Goal: Task Accomplishment & Management: Manage account settings

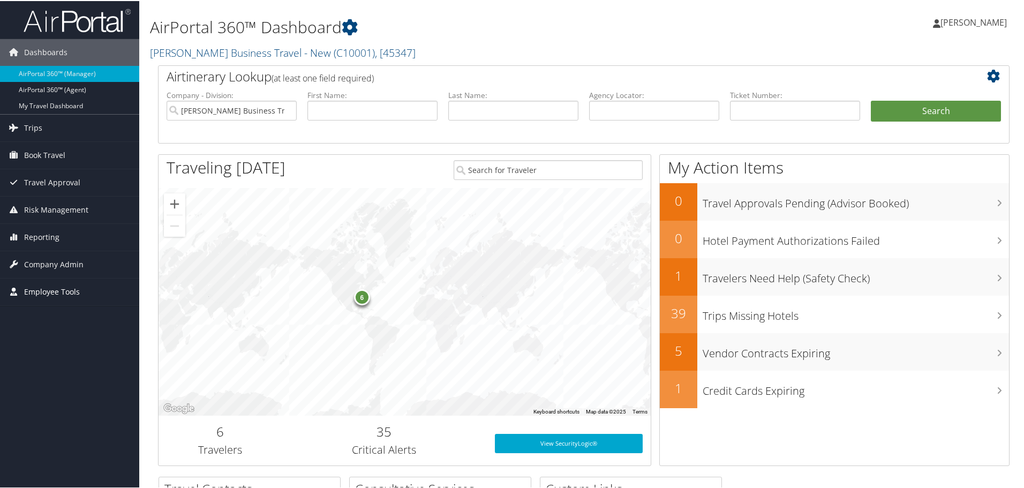
click at [44, 293] on span "Employee Tools" at bounding box center [52, 290] width 56 height 27
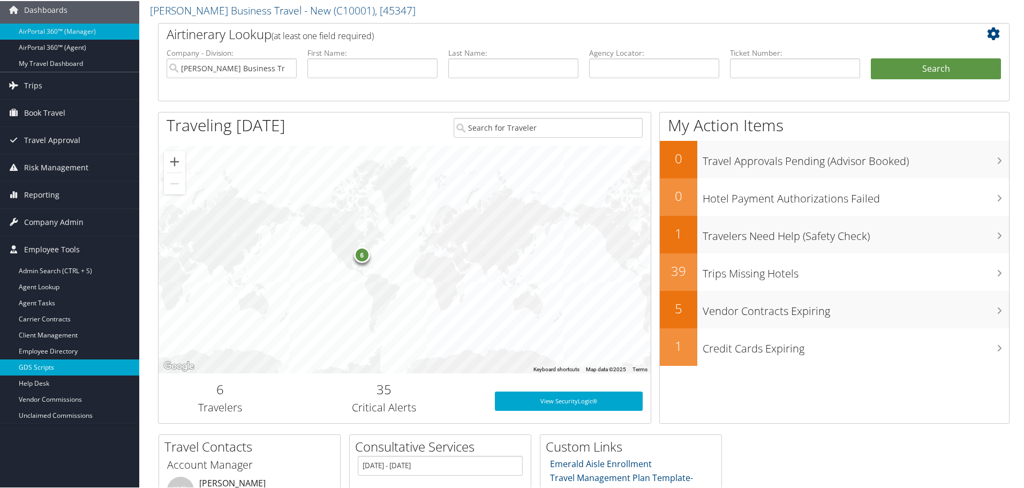
scroll to position [107, 0]
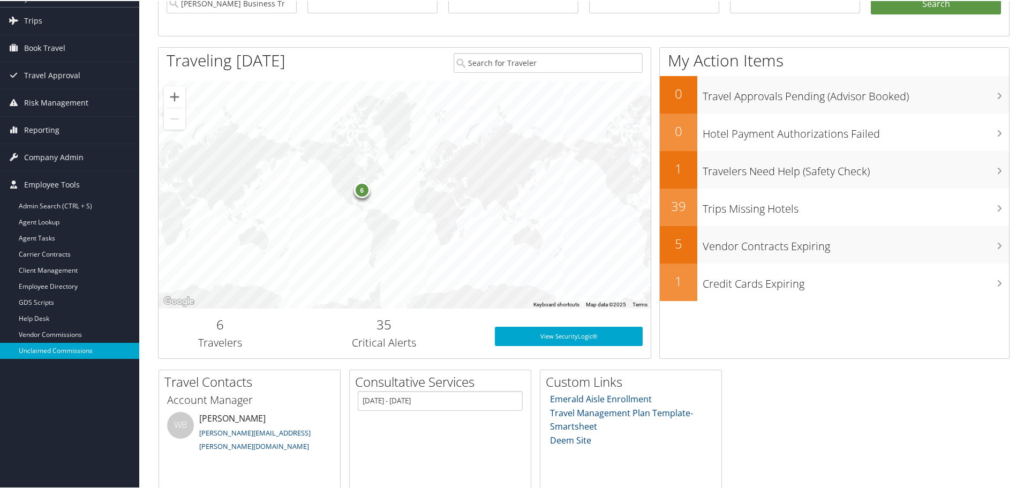
click at [48, 348] on link "Unclaimed Commissions" at bounding box center [69, 350] width 139 height 16
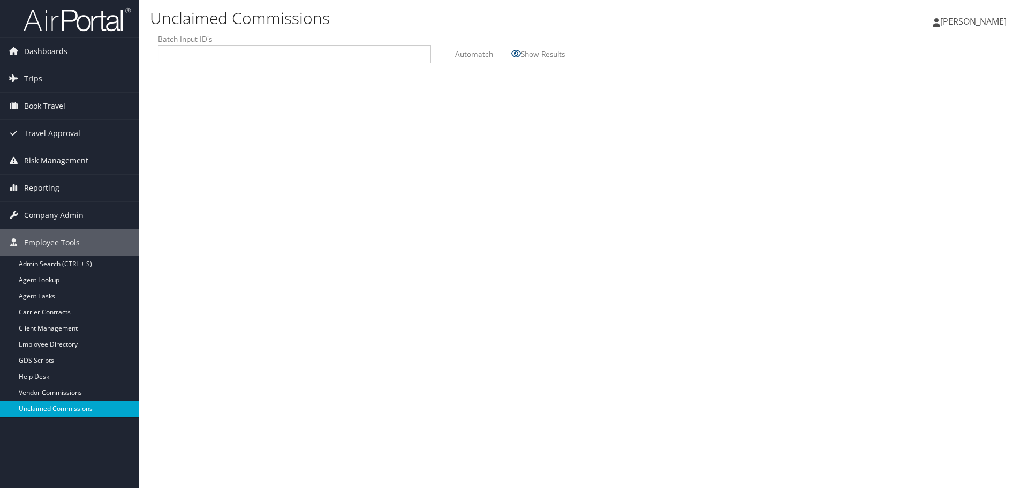
click at [56, 414] on link "Unclaimed Commissions" at bounding box center [69, 408] width 139 height 16
click at [208, 53] on input "text" at bounding box center [294, 54] width 259 height 11
click at [479, 54] on label "Automatch" at bounding box center [474, 54] width 38 height 20
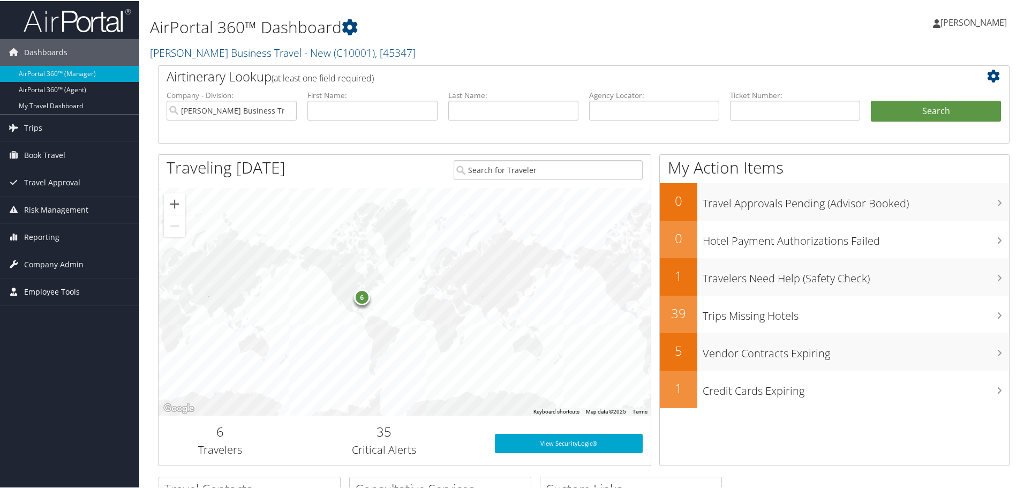
click at [43, 290] on span "Employee Tools" at bounding box center [52, 290] width 56 height 27
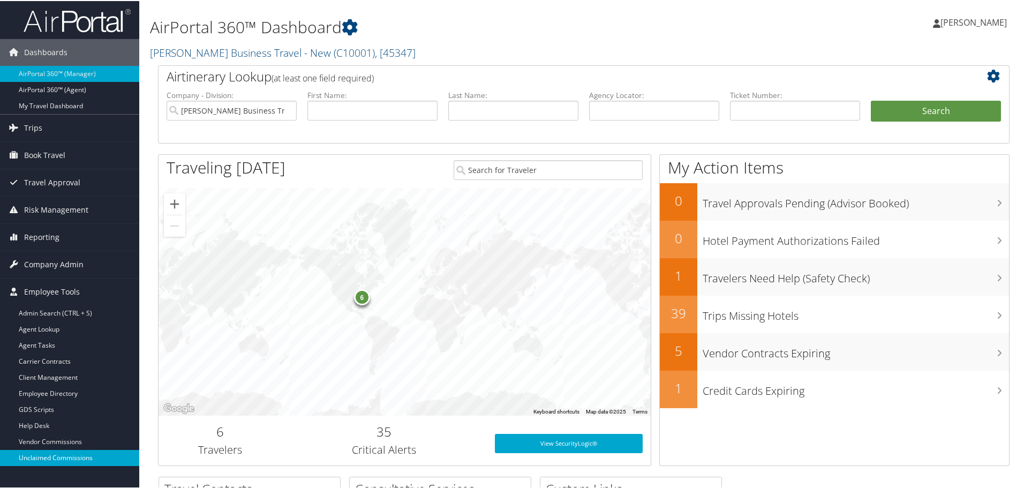
click at [47, 454] on link "Unclaimed Commissions" at bounding box center [69, 457] width 139 height 16
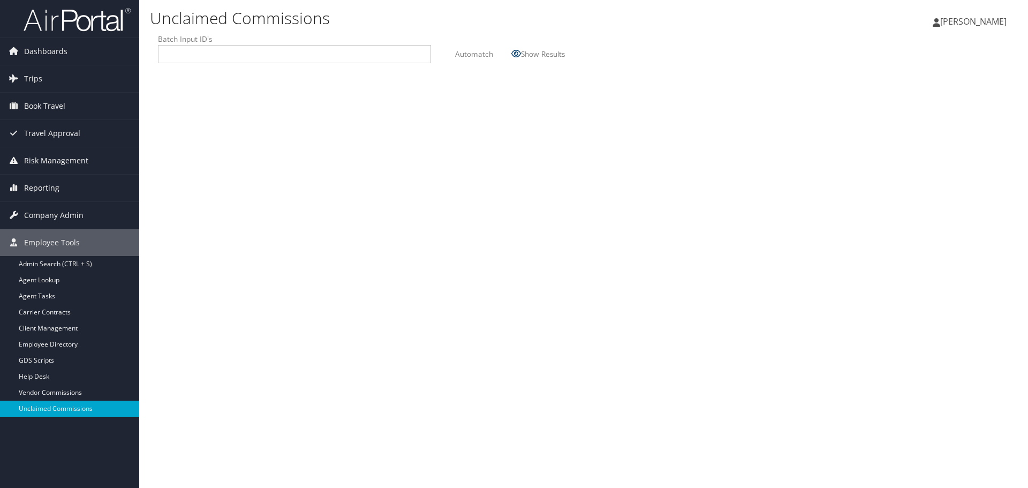
click at [518, 54] on icon at bounding box center [516, 53] width 10 height 9
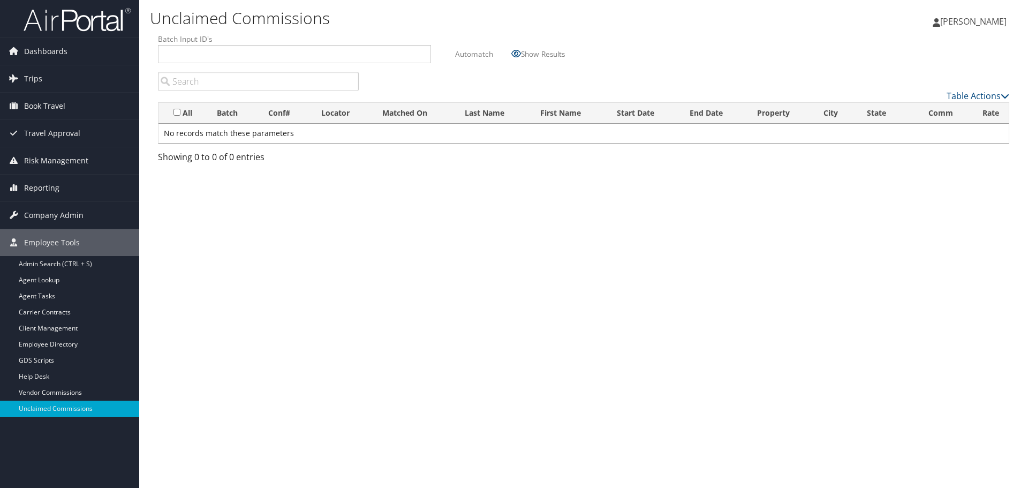
click at [177, 111] on input "All: activate to sort column ascending" at bounding box center [176, 112] width 7 height 7
checkbox input "true"
click at [193, 82] on input "search" at bounding box center [258, 81] width 201 height 19
click at [44, 390] on link "Vendor Commissions" at bounding box center [69, 392] width 139 height 16
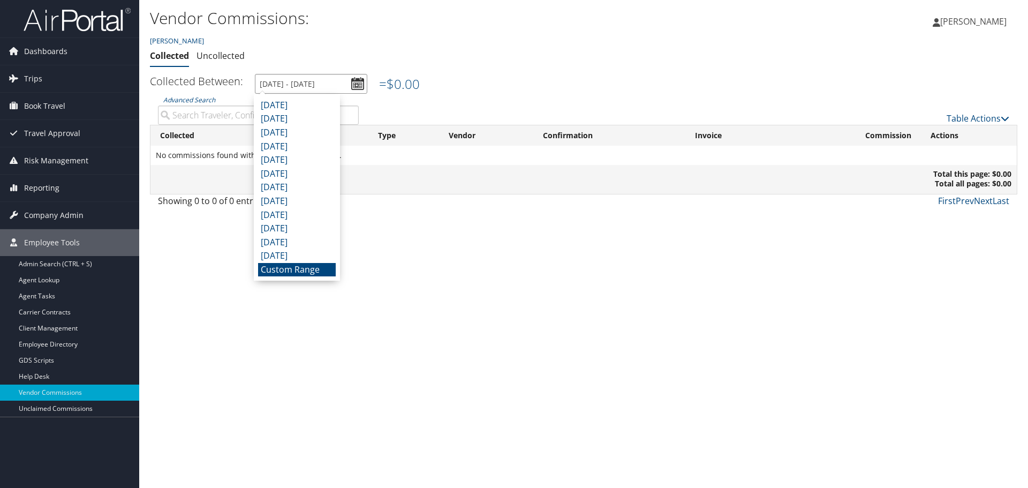
click at [353, 81] on input "10/1/2025 - 10/31/2025" at bounding box center [311, 84] width 112 height 20
click at [306, 110] on li "September 2025" at bounding box center [297, 105] width 78 height 14
type input "9/1/2025 - 9/30/2025"
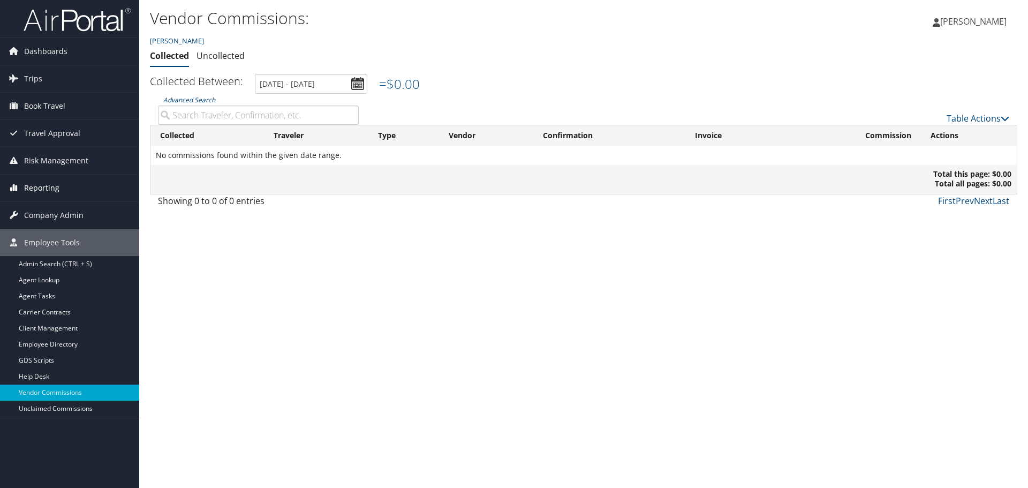
click at [51, 188] on span "Reporting" at bounding box center [41, 188] width 35 height 27
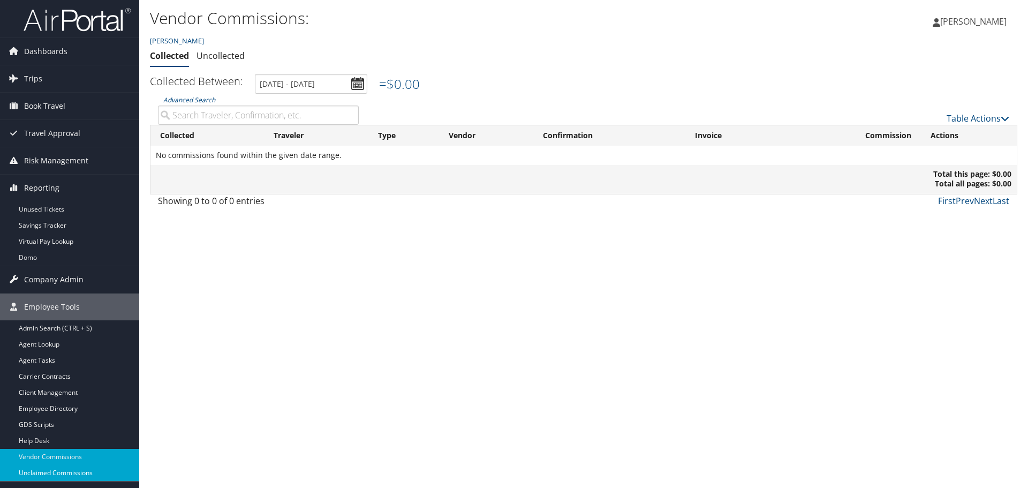
click at [57, 470] on link "Unclaimed Commissions" at bounding box center [69, 473] width 139 height 16
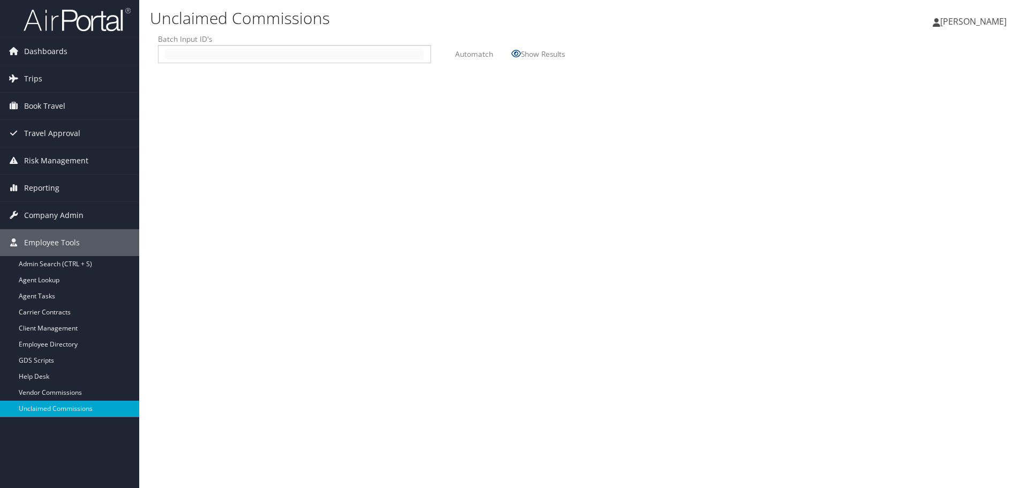
click at [181, 52] on input "text" at bounding box center [294, 54] width 259 height 11
type input "*"
click at [520, 56] on icon at bounding box center [516, 53] width 10 height 9
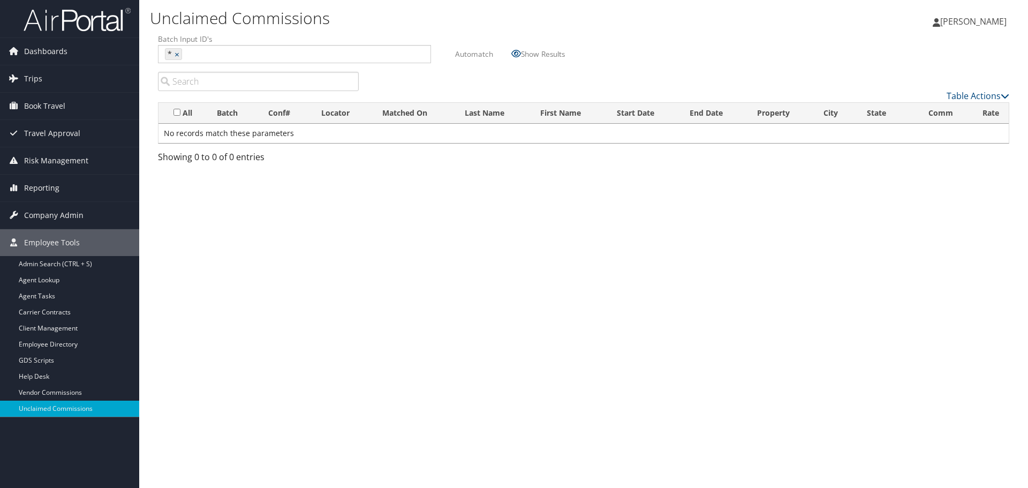
click at [959, 21] on span "Karin Murphy" at bounding box center [973, 22] width 66 height 12
click at [916, 110] on link "View Travel Profile" at bounding box center [945, 113] width 119 height 18
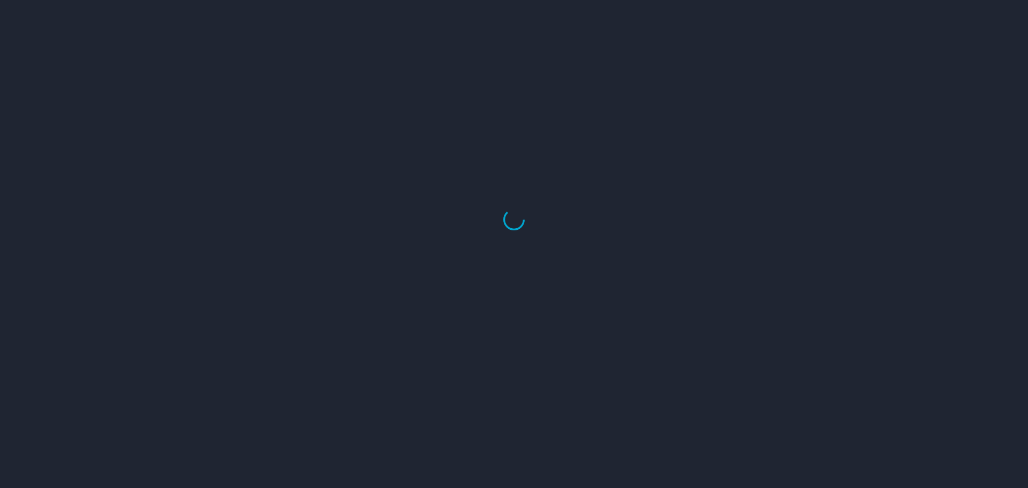
select select "US"
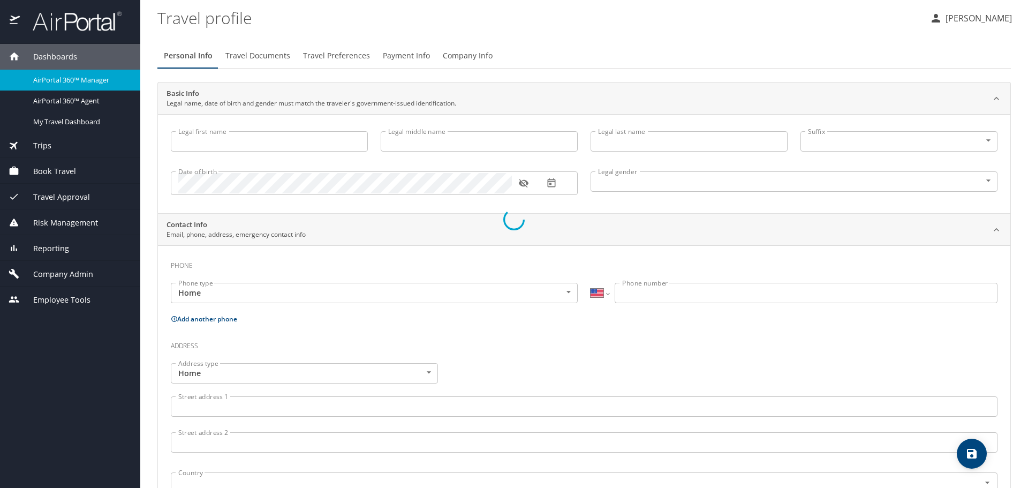
type input "[PERSON_NAME]"
type input "S"
type input "[PERSON_NAME]"
type input "[DEMOGRAPHIC_DATA]"
select select "US"
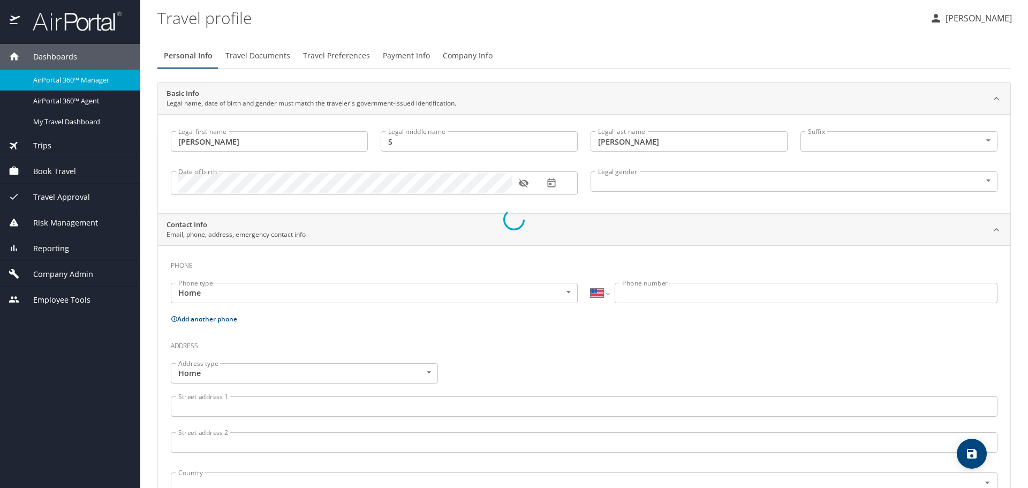
select select "US"
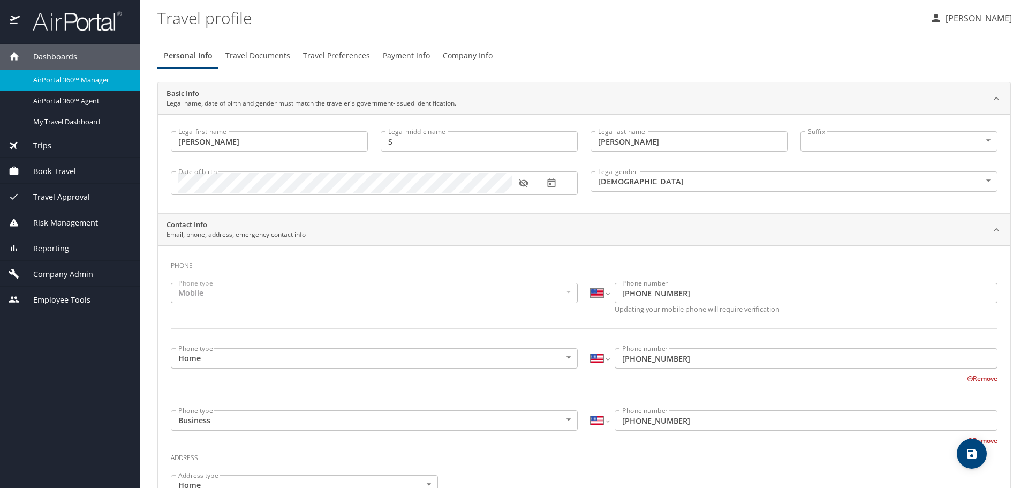
click at [974, 378] on button "Remove" at bounding box center [982, 378] width 31 height 9
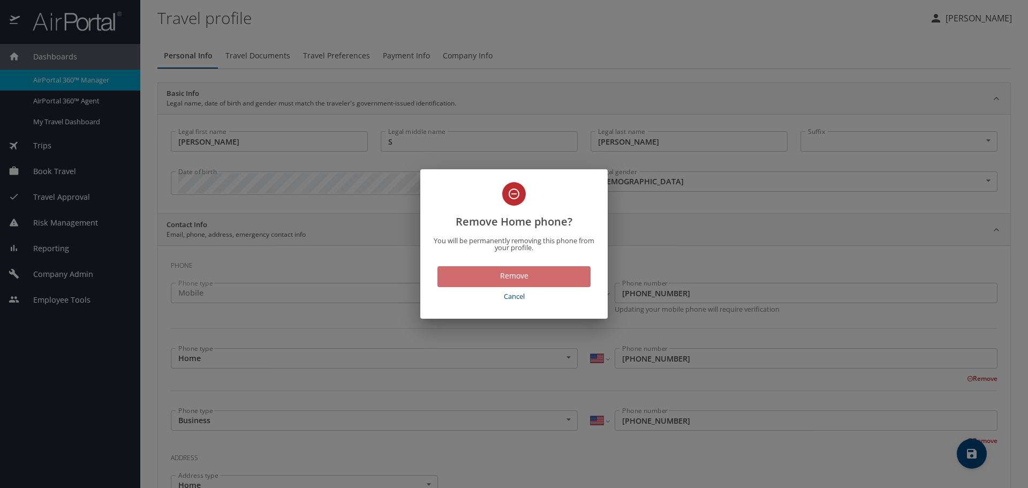
click at [526, 275] on span "Remove" at bounding box center [514, 275] width 136 height 13
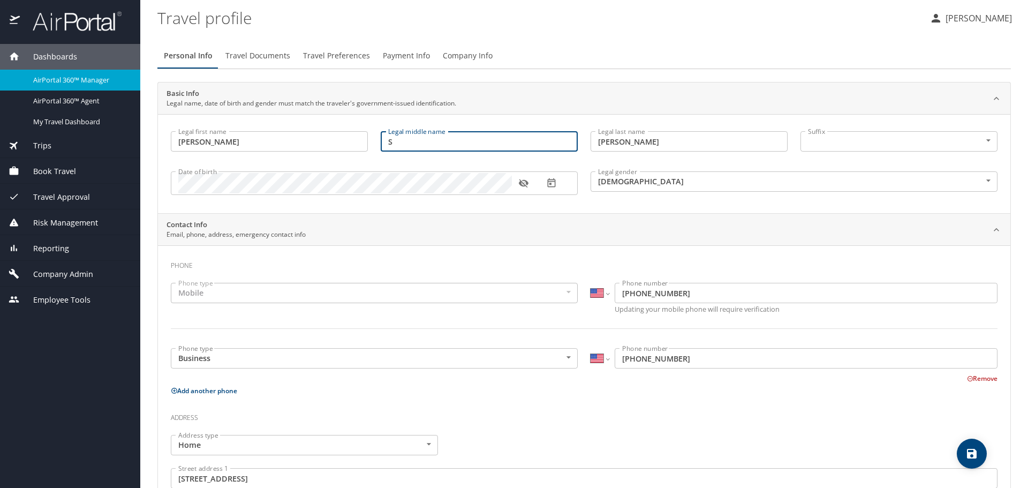
drag, startPoint x: 398, startPoint y: 143, endPoint x: 386, endPoint y: 143, distance: 11.8
click at [386, 143] on input "S" at bounding box center [479, 141] width 197 height 20
click at [328, 57] on span "Travel Preferences" at bounding box center [336, 55] width 67 height 13
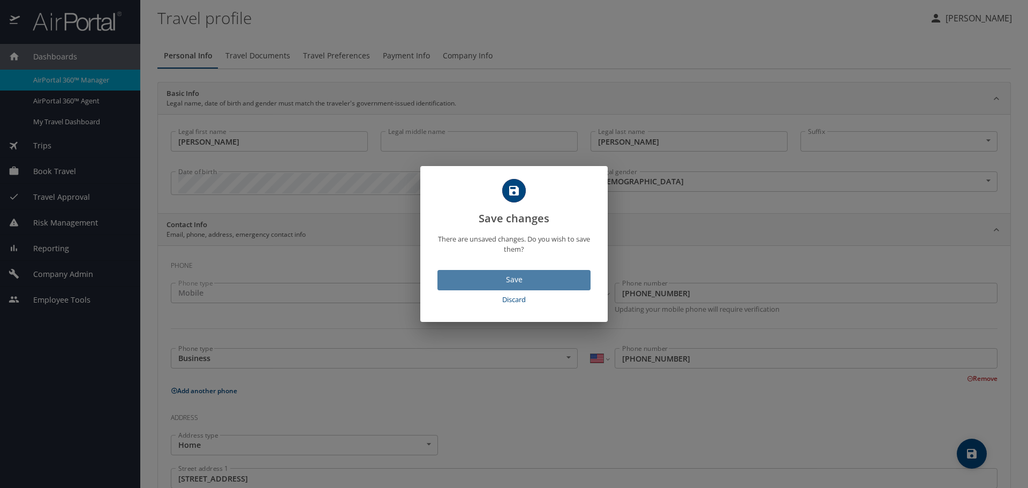
click at [501, 276] on span "Save" at bounding box center [514, 279] width 136 height 13
